Goal: Transaction & Acquisition: Book appointment/travel/reservation

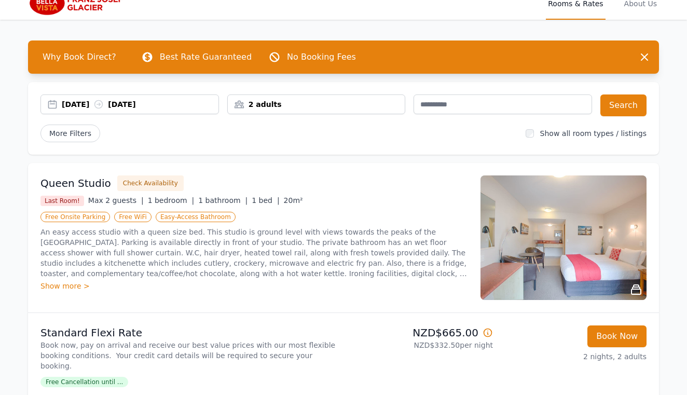
scroll to position [10, 0]
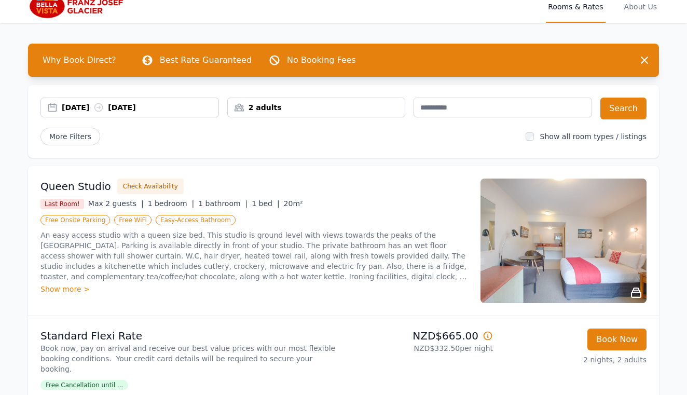
click at [319, 109] on div "2 adults" at bounding box center [316, 107] width 177 height 10
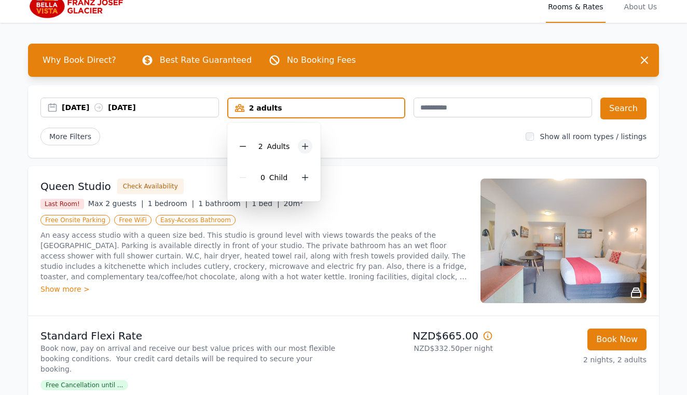
click at [306, 148] on icon at bounding box center [305, 146] width 8 height 8
click at [614, 107] on button "Search" at bounding box center [623, 109] width 46 height 22
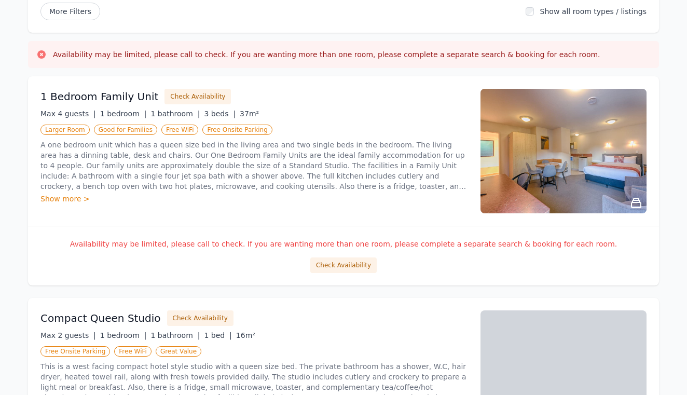
scroll to position [136, 0]
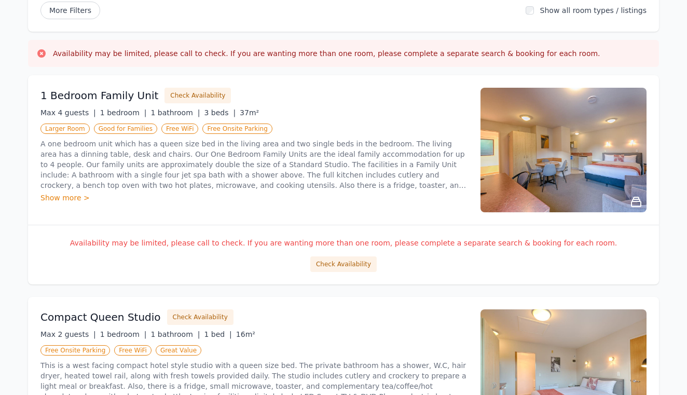
click at [63, 197] on div "Show more >" at bounding box center [253, 197] width 427 height 10
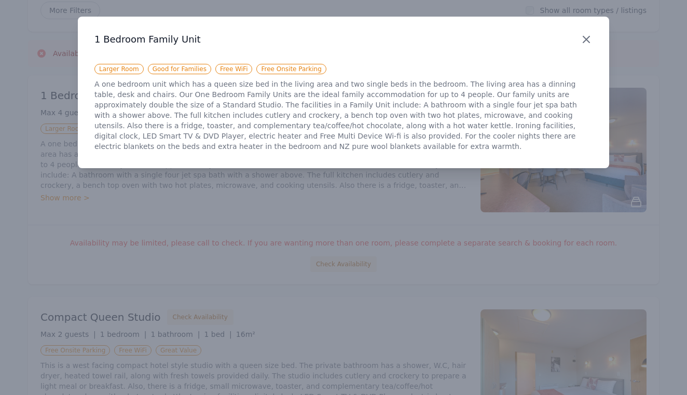
click at [586, 42] on icon "button" at bounding box center [586, 39] width 12 height 12
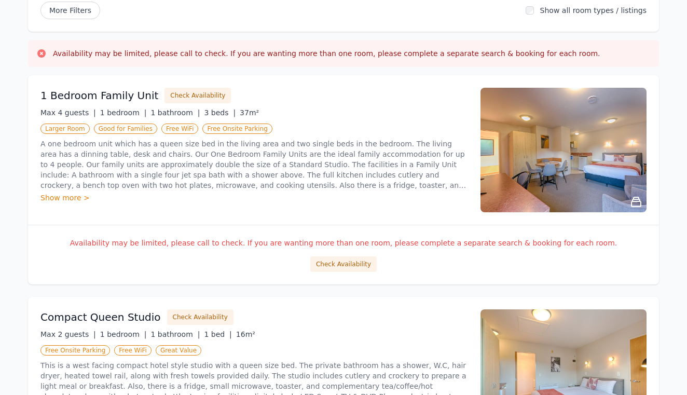
click at [560, 158] on img at bounding box center [563, 150] width 166 height 125
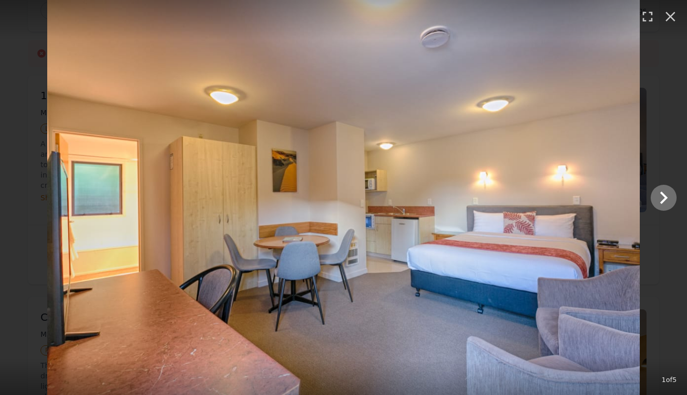
click at [664, 197] on icon "Show slide 2 of 5" at bounding box center [664, 197] width 8 height 12
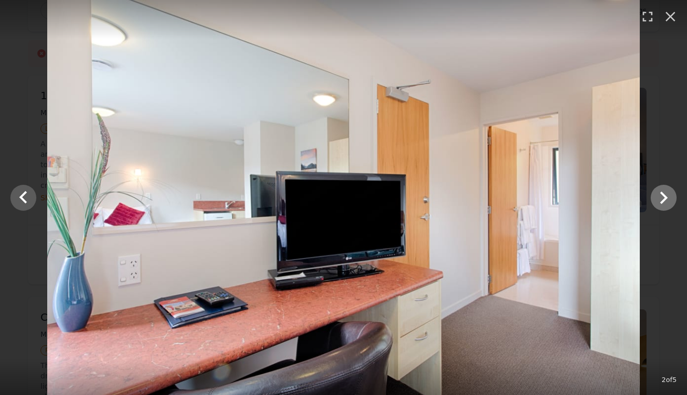
click at [665, 198] on icon "Show slide 3 of 5" at bounding box center [664, 197] width 8 height 12
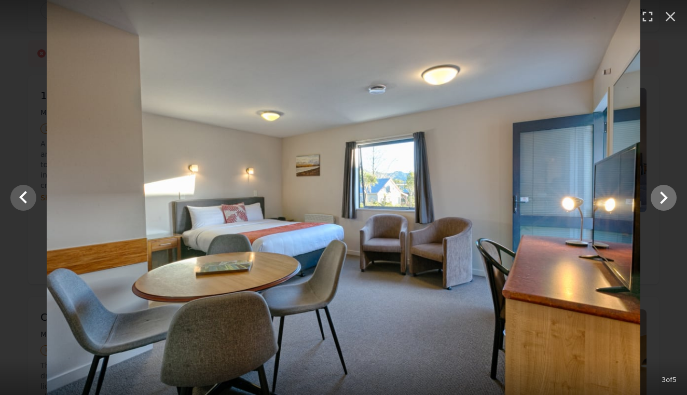
click at [665, 199] on icon "Show slide 4 of 5" at bounding box center [664, 197] width 8 height 12
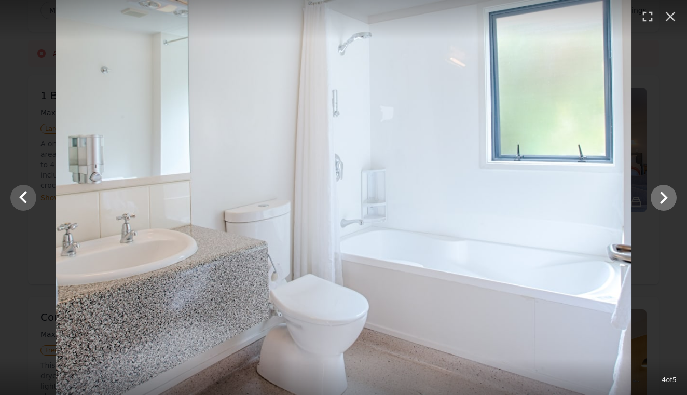
click at [665, 199] on icon "Show slide 5 of 5" at bounding box center [664, 197] width 8 height 12
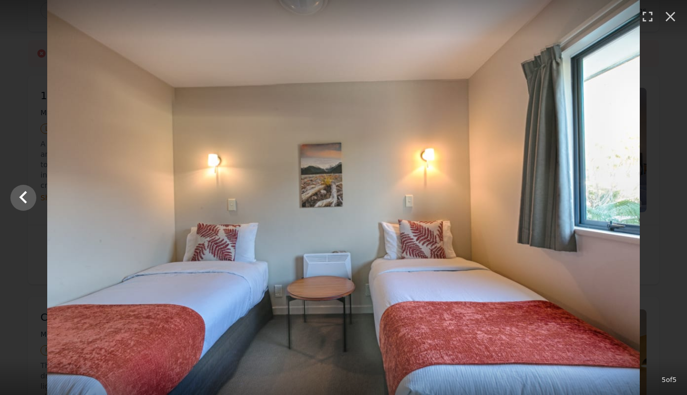
click at [665, 200] on div at bounding box center [343, 197] width 687 height 395
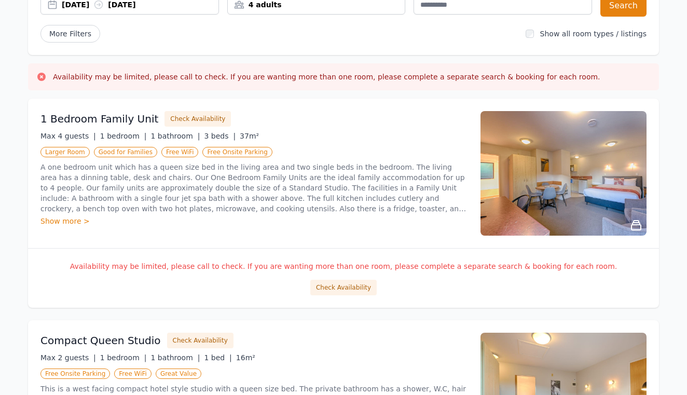
scroll to position [134, 0]
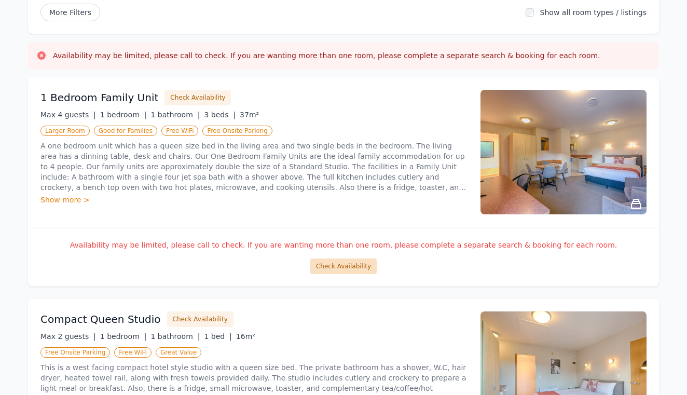
click at [351, 266] on button "Check Availability" at bounding box center [343, 266] width 66 height 16
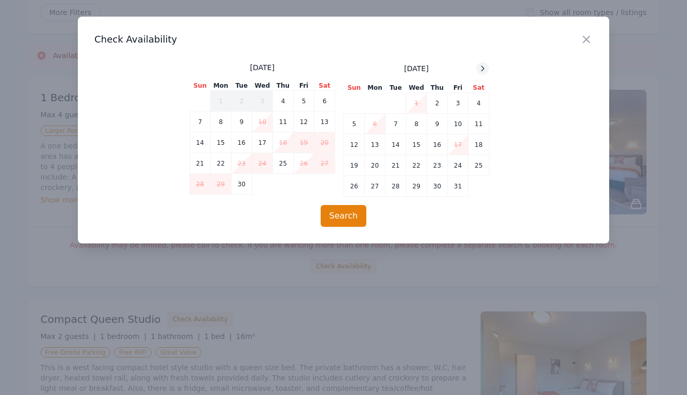
click at [485, 68] on icon at bounding box center [482, 68] width 8 height 8
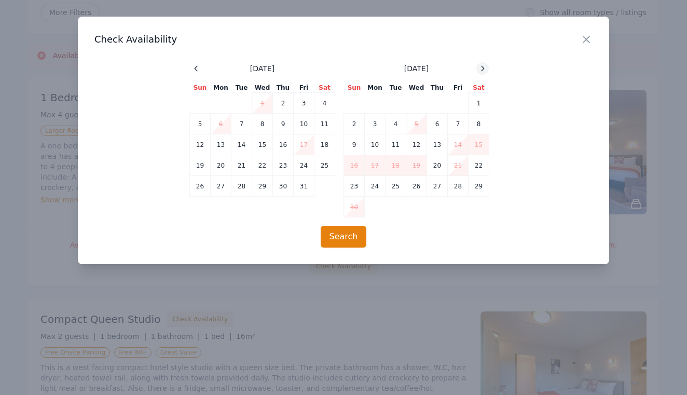
click at [485, 68] on icon at bounding box center [482, 68] width 8 height 8
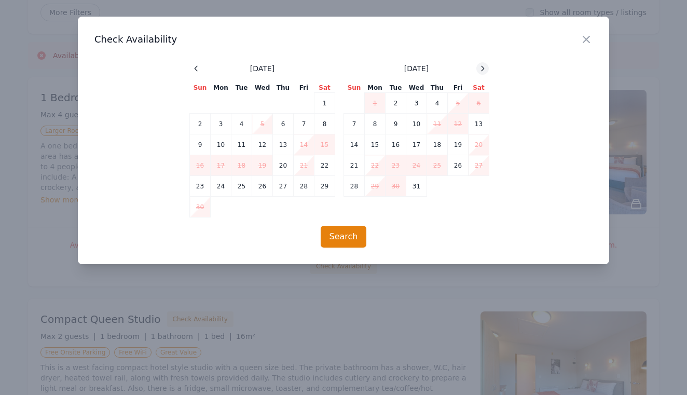
click at [486, 70] on icon at bounding box center [482, 68] width 8 height 8
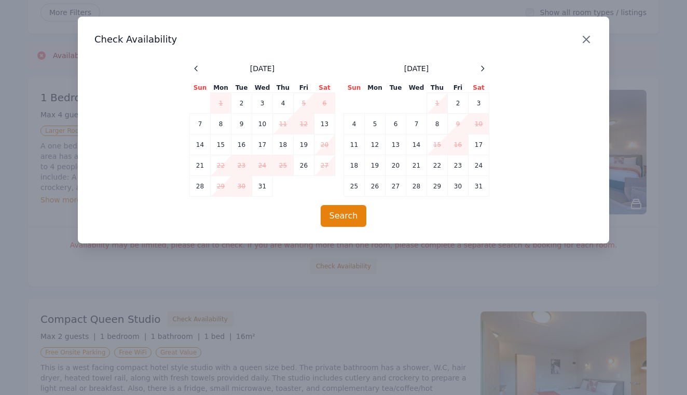
click at [585, 40] on icon "button" at bounding box center [586, 39] width 12 height 12
